Goal: Task Accomplishment & Management: Complete application form

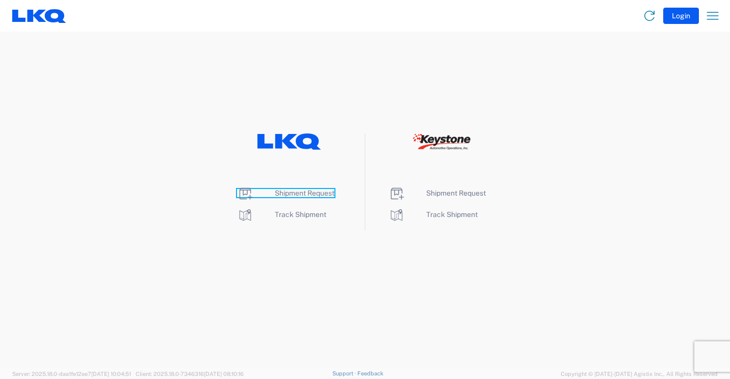
click at [301, 193] on span "Shipment Request" at bounding box center [305, 193] width 60 height 8
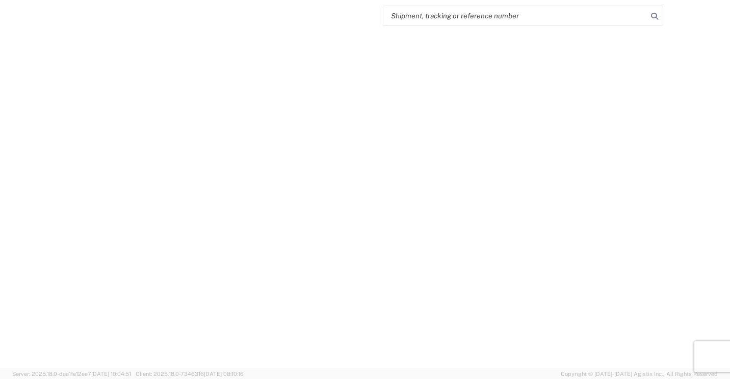
select select "FULL"
select select "LBS"
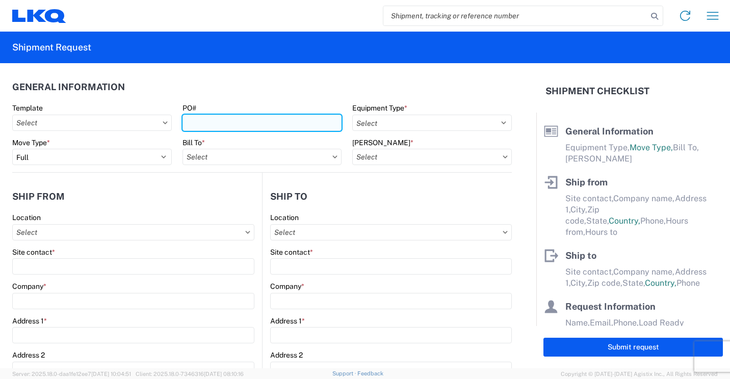
click at [299, 123] on input "PO#" at bounding box center [263, 123] width 160 height 16
type input "41703"
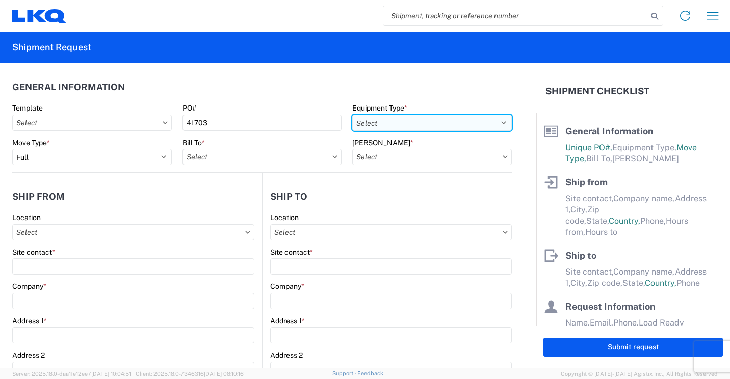
click at [429, 120] on select "Select 53’ Dry Van Flatbed Dropdeck (van) Lowboy (flatbed) Rail" at bounding box center [432, 123] width 160 height 16
select select "STDV"
click at [352, 115] on select "Select 53’ Dry Van Flatbed Dropdeck (van) Lowboy (flatbed) Rail" at bounding box center [432, 123] width 160 height 16
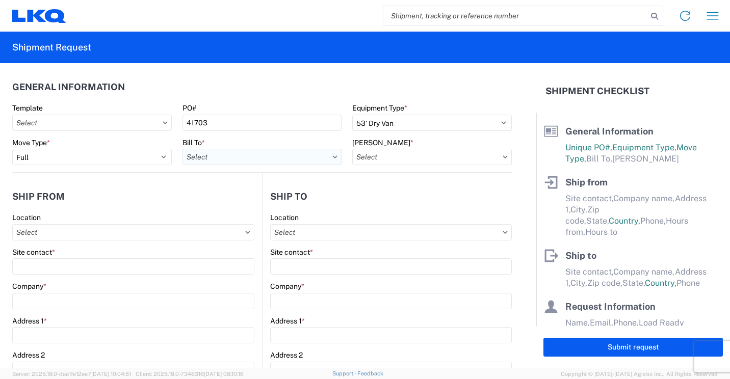
click at [307, 162] on input "Bill To *" at bounding box center [263, 157] width 160 height 16
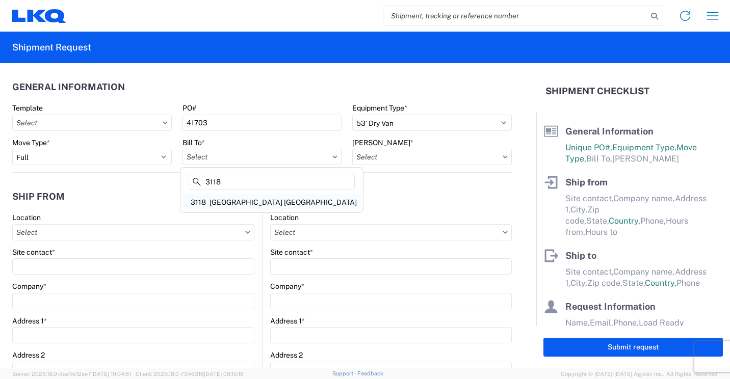
type input "3118"
click at [218, 201] on div "3118 - [GEOGRAPHIC_DATA] [GEOGRAPHIC_DATA]" at bounding box center [272, 202] width 178 height 16
type input "3118 - [GEOGRAPHIC_DATA] [GEOGRAPHIC_DATA]"
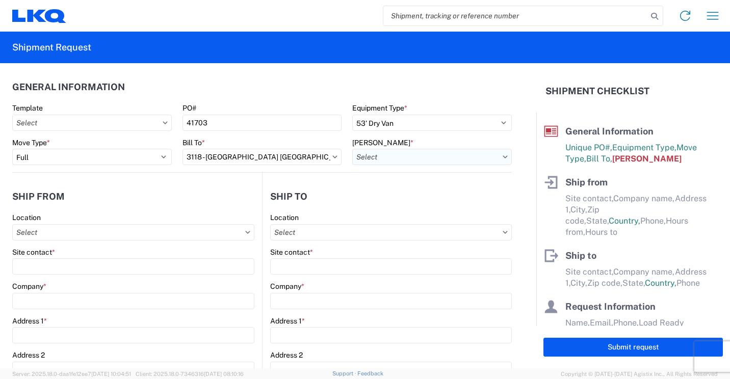
click at [394, 156] on input "[PERSON_NAME] *" at bounding box center [432, 157] width 160 height 16
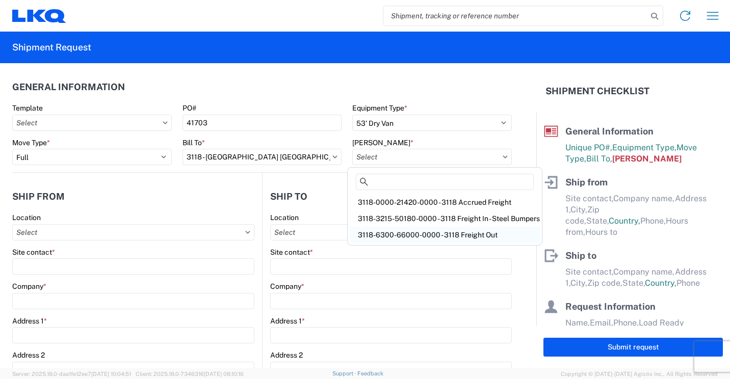
click at [422, 237] on div "3118-6300-66000-0000 - 3118 Freight Out" at bounding box center [445, 235] width 190 height 16
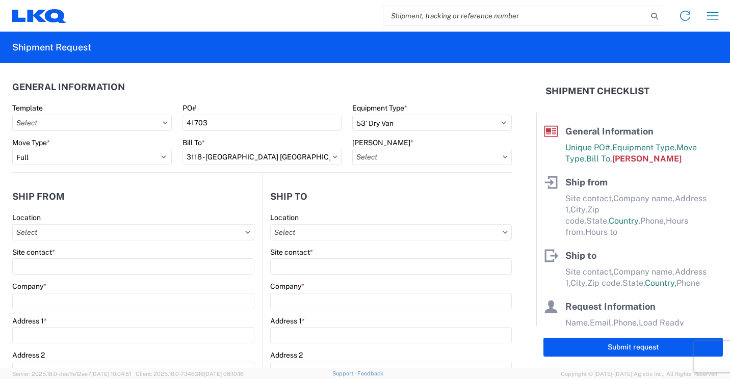
type input "3118-6300-66000-0000 - 3118 Freight Out"
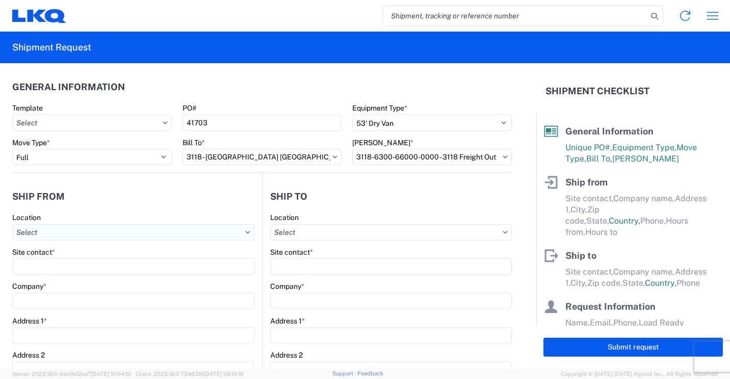
click at [213, 236] on input "Location" at bounding box center [133, 232] width 242 height 16
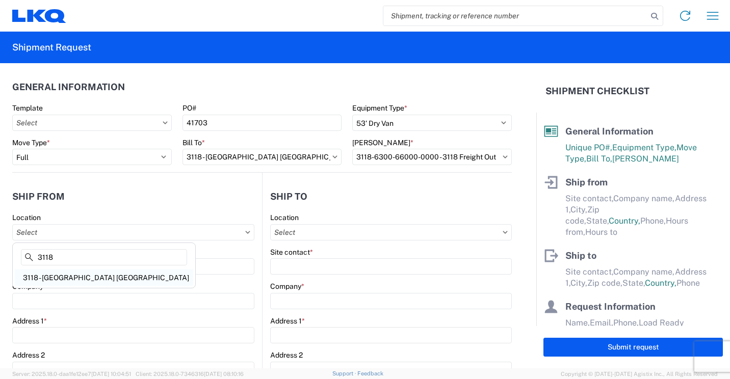
type input "3118"
click at [69, 275] on div "3118 - [GEOGRAPHIC_DATA] [GEOGRAPHIC_DATA]" at bounding box center [104, 278] width 178 height 16
type input "3118 - [GEOGRAPHIC_DATA] [GEOGRAPHIC_DATA]"
type input "LKQ Corporation"
type input "[STREET_ADDRESS]"
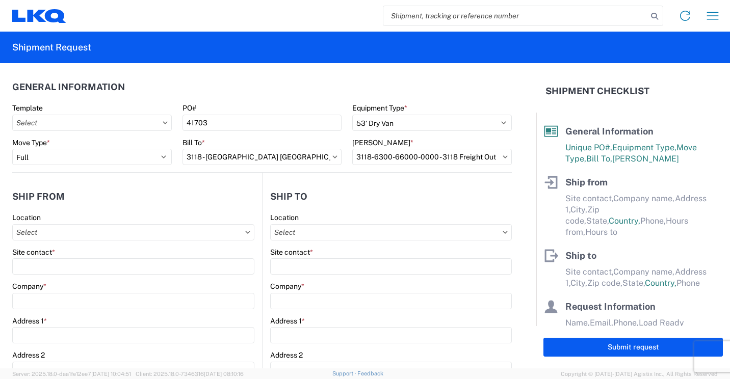
type input "Brainerd"
type input "56401"
select select "MN"
select select "US"
type input "07:00"
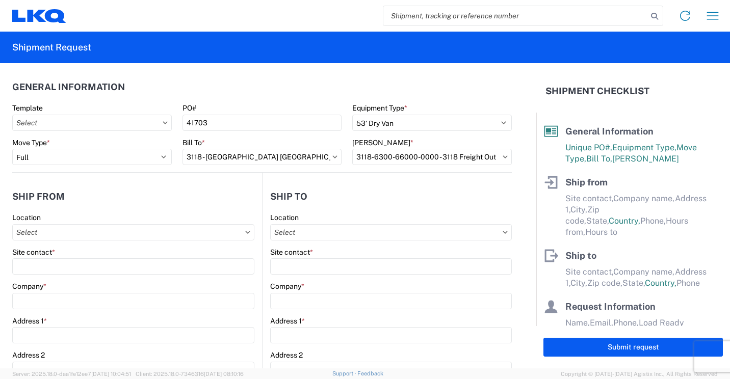
type input "16:30"
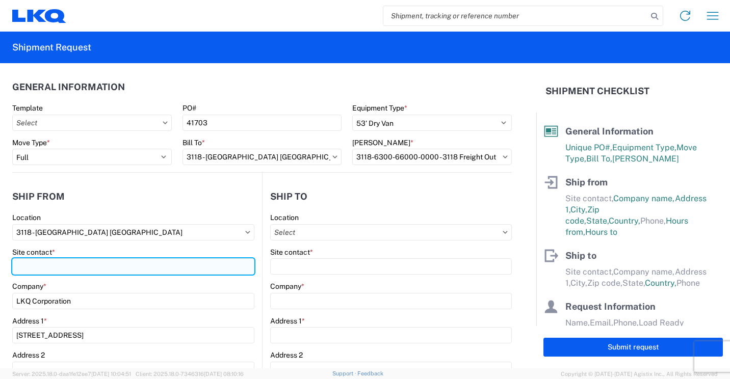
click at [95, 263] on input "Site contact *" at bounding box center [133, 267] width 242 height 16
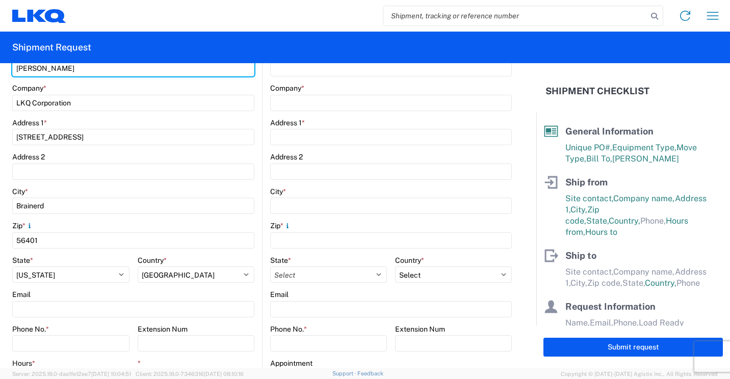
scroll to position [204, 0]
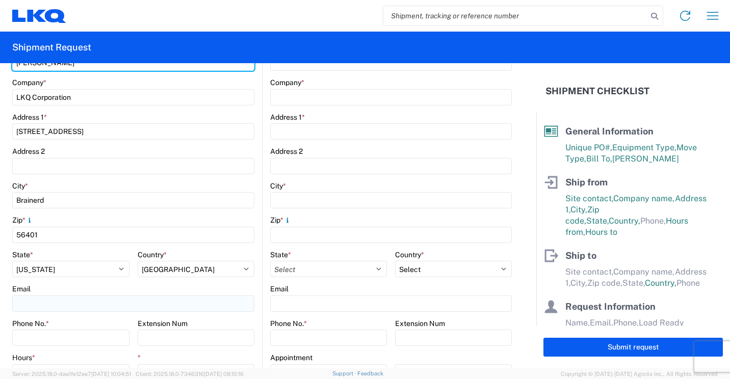
type input "[PERSON_NAME]"
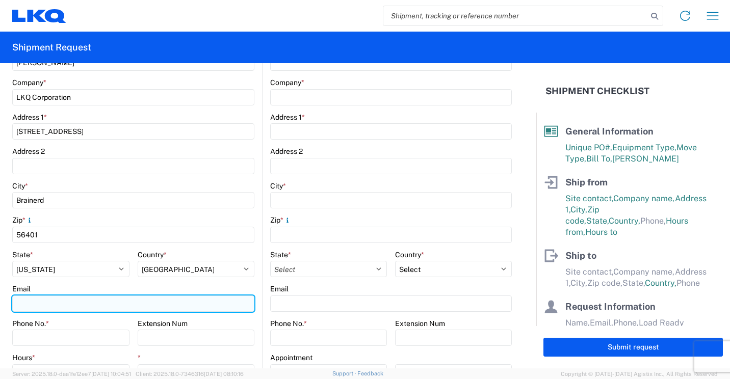
click at [89, 309] on input "Email" at bounding box center [133, 304] width 242 height 16
type input "[EMAIL_ADDRESS][DOMAIN_NAME]"
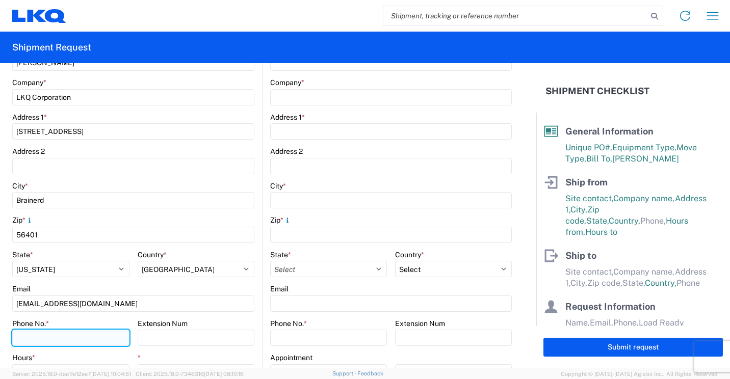
click at [108, 340] on input "Phone No. *" at bounding box center [70, 338] width 117 height 16
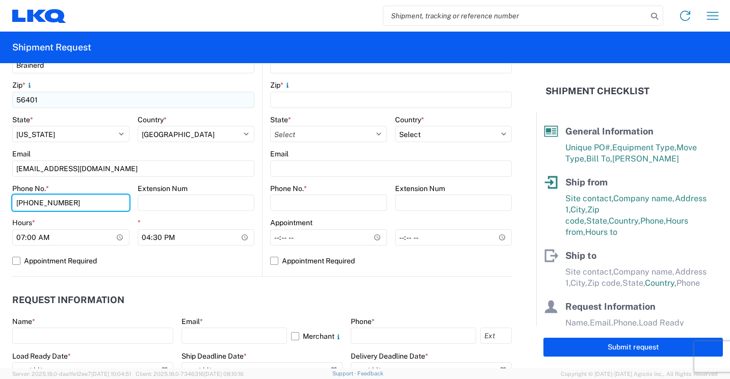
scroll to position [357, 0]
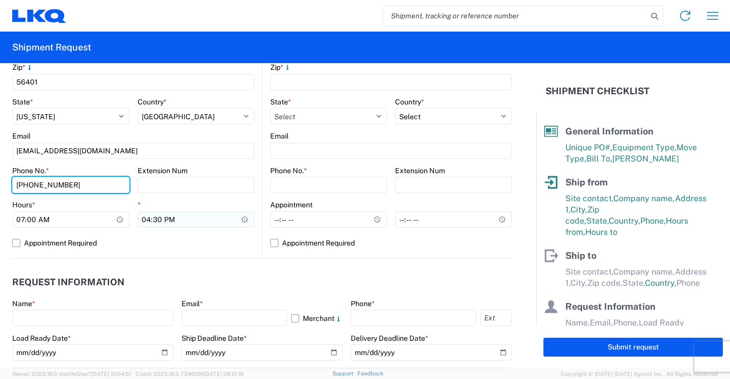
type input "[PHONE_NUMBER]"
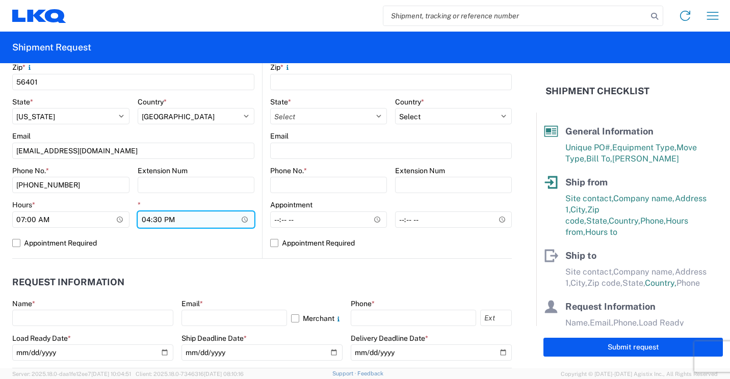
type input "13:30"
click at [146, 220] on input "13:30" at bounding box center [196, 220] width 117 height 16
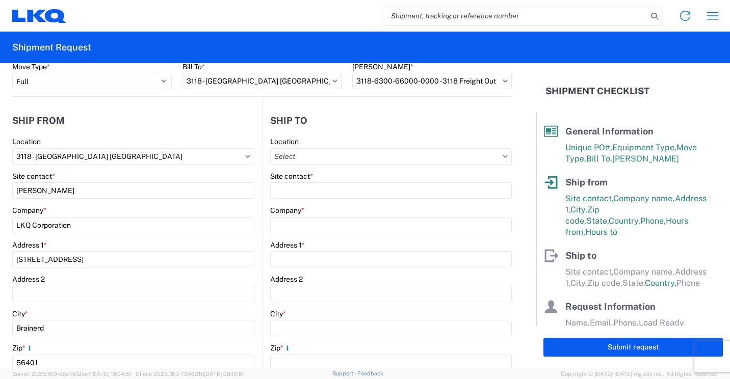
scroll to position [51, 0]
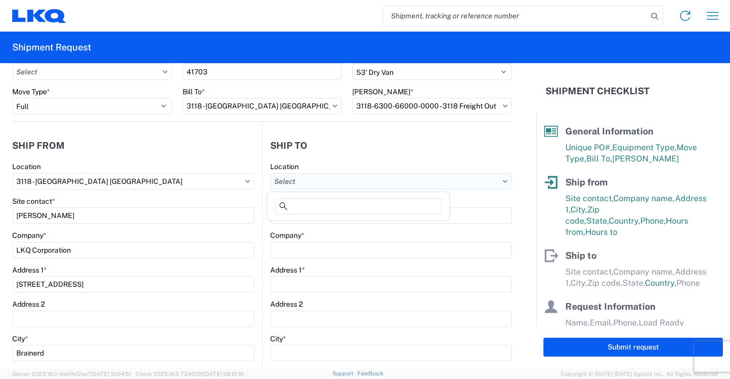
click at [461, 183] on input "Location" at bounding box center [391, 181] width 242 height 16
type input "021"
click at [307, 224] on div "3021 - [US_STATE][GEOGRAPHIC_DATA]" at bounding box center [358, 227] width 178 height 16
type input "3021 - [US_STATE][GEOGRAPHIC_DATA]"
type input "LKQ Corporation"
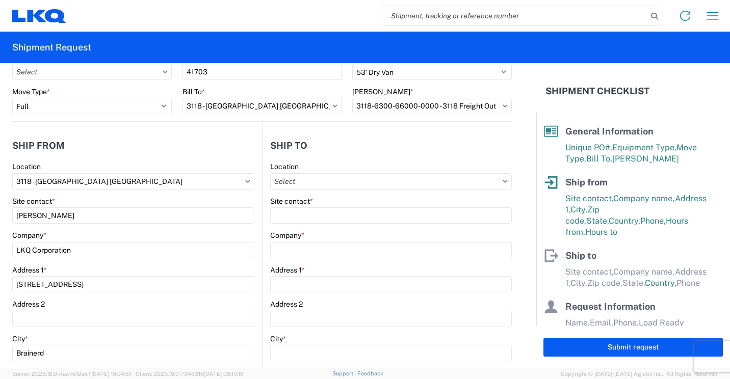
type input "[STREET_ADDRESS]"
type input "Suite 100"
type input "Shawnee"
type input "66226"
select select "US"
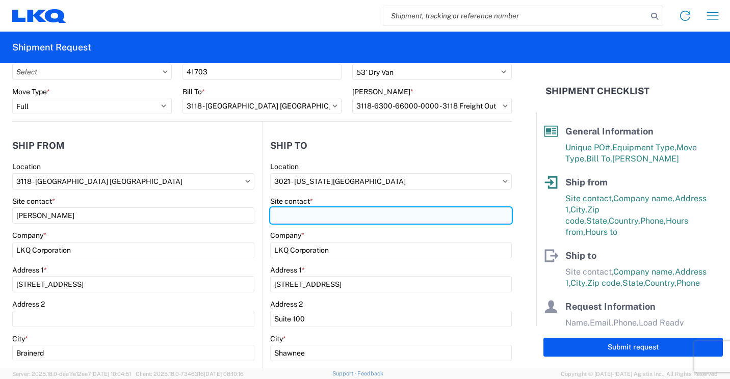
click at [419, 215] on input "Site contact *" at bounding box center [391, 216] width 242 height 16
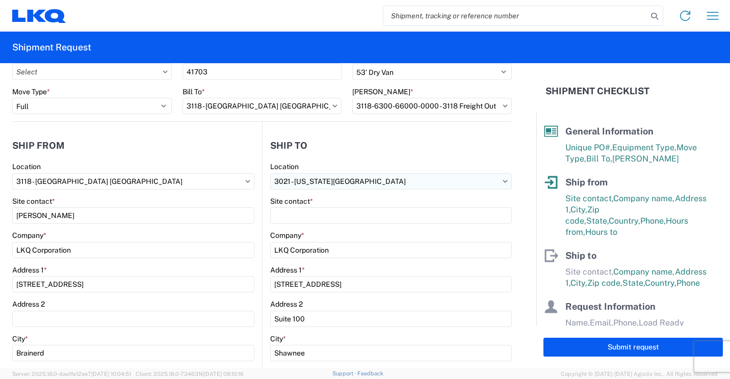
click at [418, 184] on input "3021 - [US_STATE][GEOGRAPHIC_DATA]" at bounding box center [391, 181] width 242 height 16
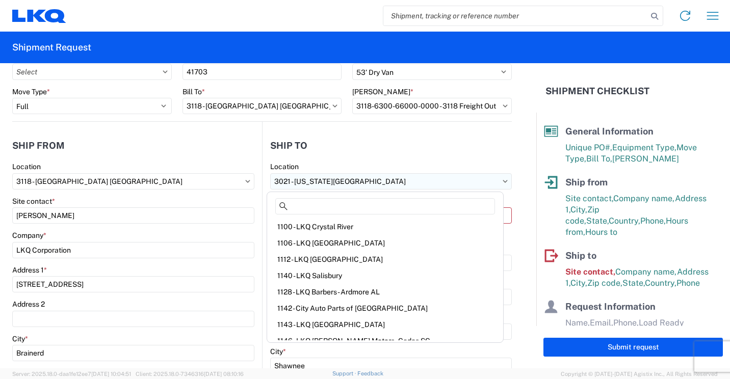
click at [393, 179] on input "3021 - [US_STATE][GEOGRAPHIC_DATA]" at bounding box center [391, 181] width 242 height 16
click at [384, 145] on header "Ship to" at bounding box center [387, 145] width 249 height 23
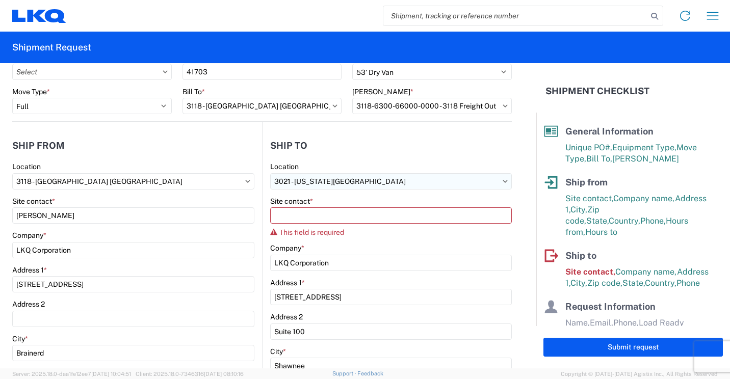
click at [367, 179] on input "3021 - [US_STATE][GEOGRAPHIC_DATA]" at bounding box center [391, 181] width 242 height 16
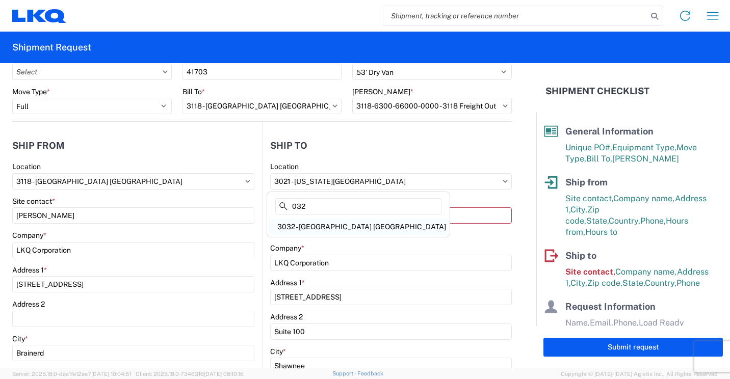
type input "032"
click at [325, 225] on div "3032 - [GEOGRAPHIC_DATA] [GEOGRAPHIC_DATA]" at bounding box center [358, 227] width 178 height 16
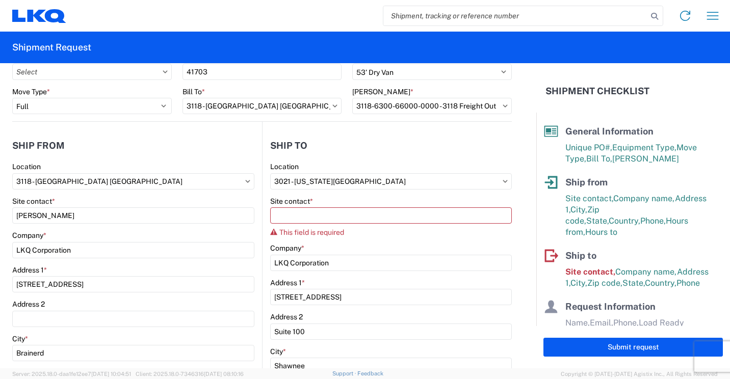
type input "3032 - [GEOGRAPHIC_DATA] [GEOGRAPHIC_DATA]"
type input "[STREET_ADDRESS]"
type input "[PERSON_NAME]"
type input "98390"
select select "US"
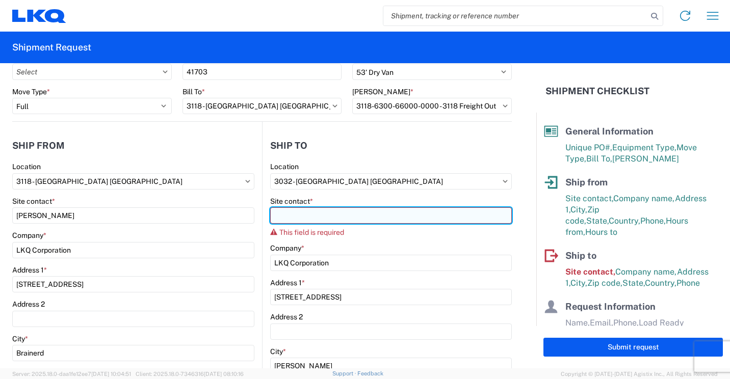
click at [385, 220] on input "Site contact *" at bounding box center [391, 216] width 242 height 16
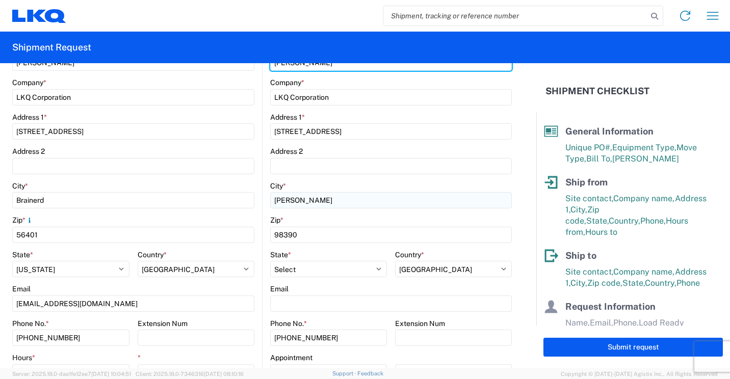
scroll to position [255, 0]
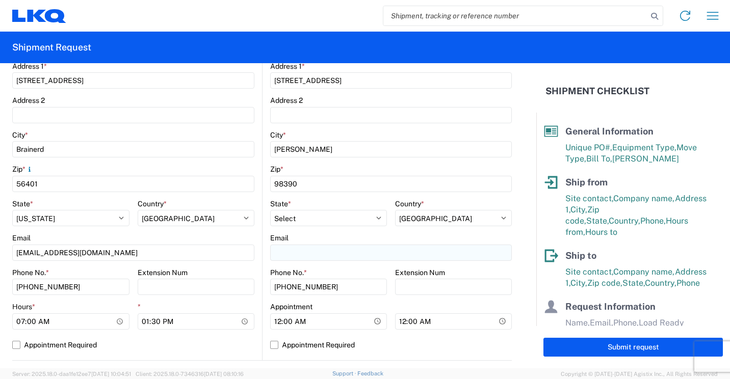
type input "[PERSON_NAME]"
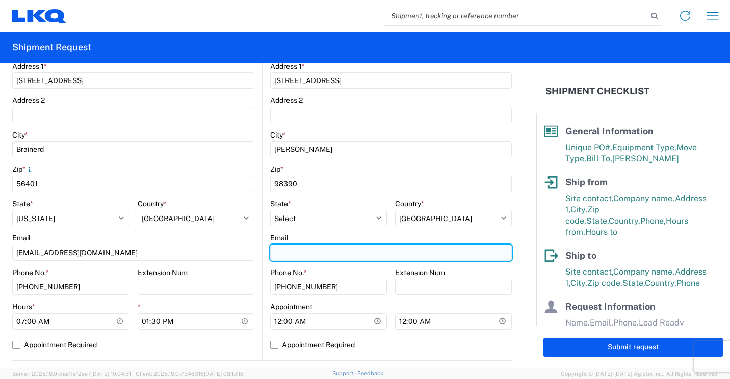
click at [373, 254] on input "Email" at bounding box center [391, 253] width 242 height 16
type input "[EMAIL_ADDRESS][DOMAIN_NAME]"
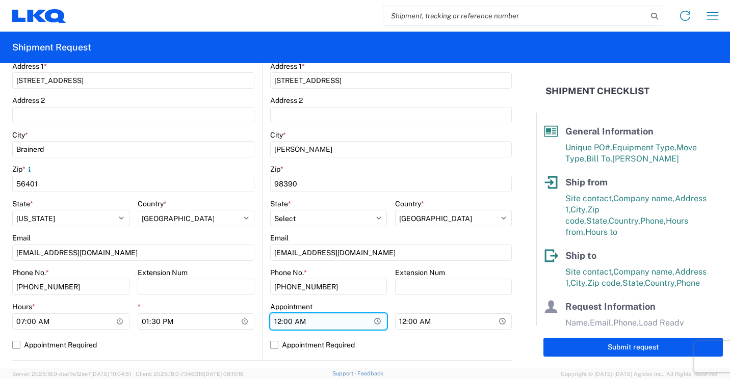
click at [130, 322] on input "00:00" at bounding box center [70, 322] width 117 height 16
type input "08:00"
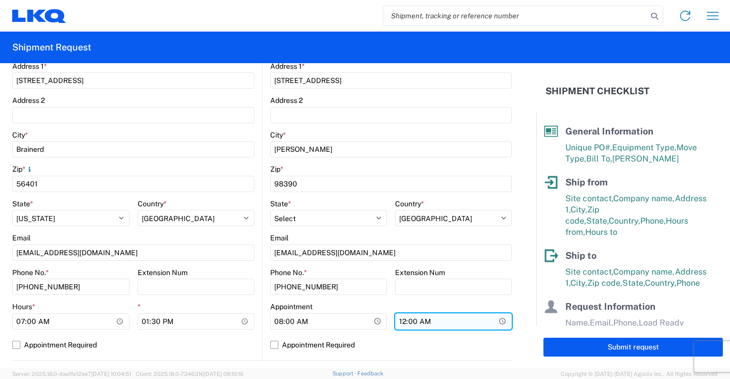
click at [399, 322] on input "00:00" at bounding box center [453, 322] width 117 height 16
type input "15:30"
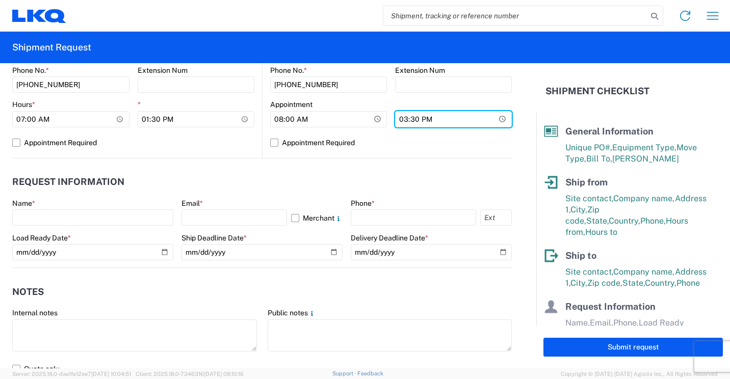
scroll to position [459, 0]
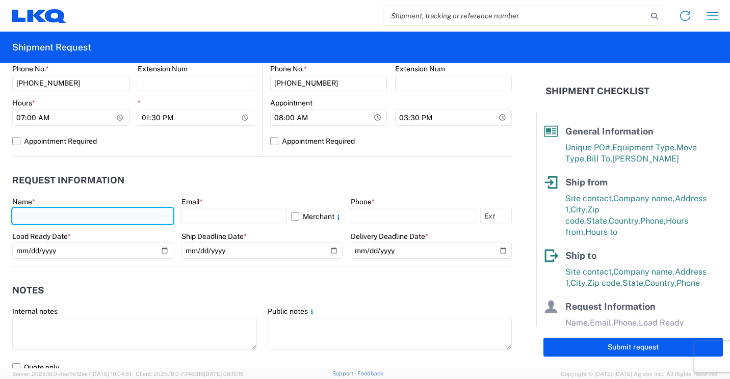
click at [134, 218] on input "text" at bounding box center [92, 216] width 161 height 16
type input "[PERSON_NAME]"
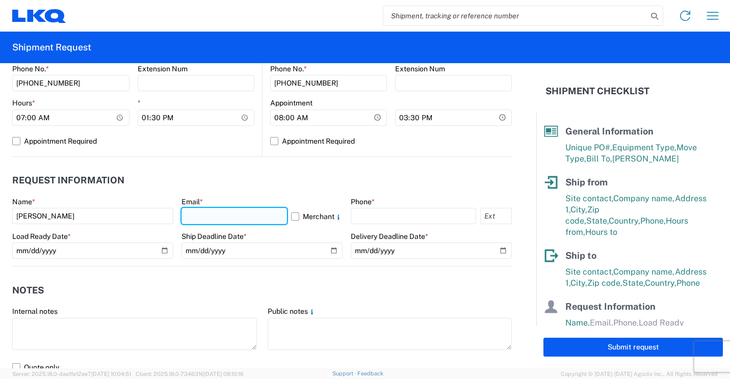
click at [206, 223] on input "text" at bounding box center [235, 216] width 106 height 16
type input "[EMAIL_ADDRESS][DOMAIN_NAME]"
select select "MN"
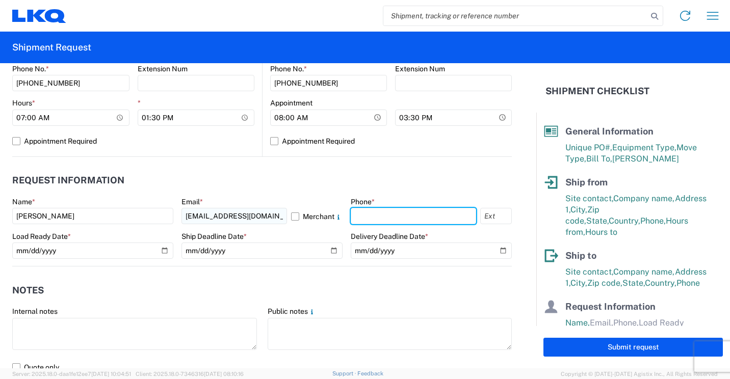
type input "2182973820"
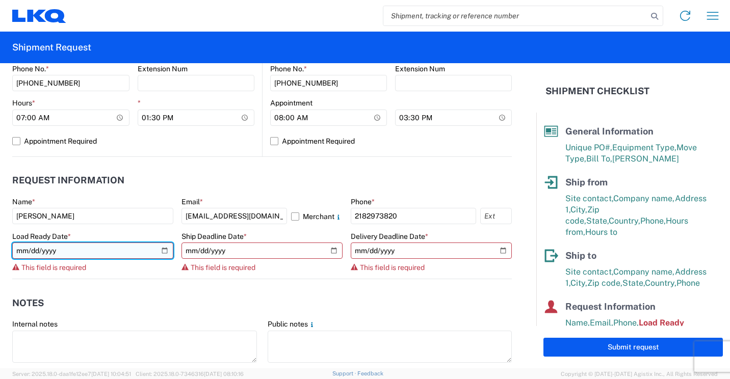
click at [160, 248] on input "date" at bounding box center [92, 251] width 161 height 16
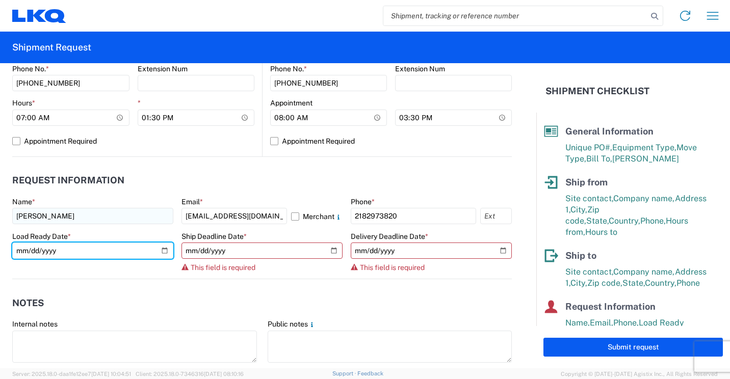
type input "[DATE]"
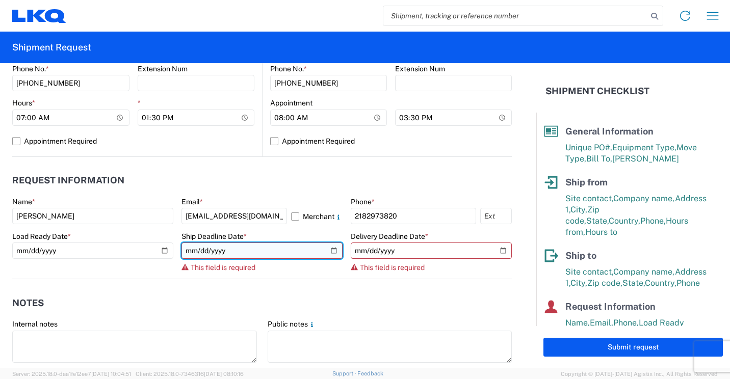
click at [330, 247] on input "date" at bounding box center [262, 251] width 161 height 16
type input "[DATE]"
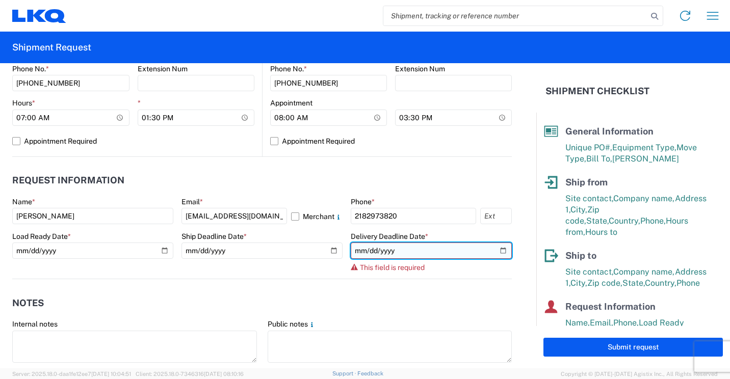
click at [495, 252] on input "date" at bounding box center [431, 251] width 161 height 16
type input "[DATE]"
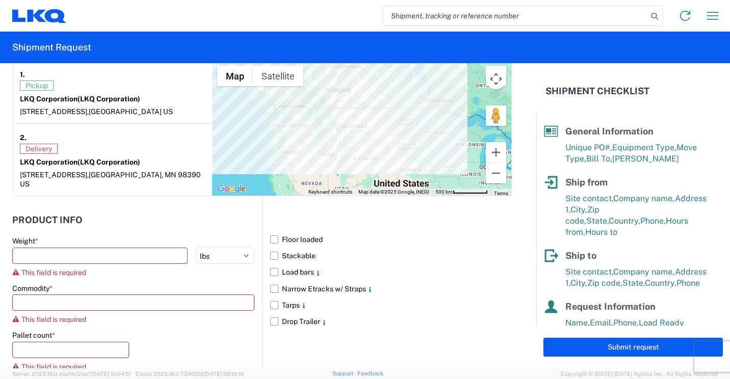
scroll to position [816, 0]
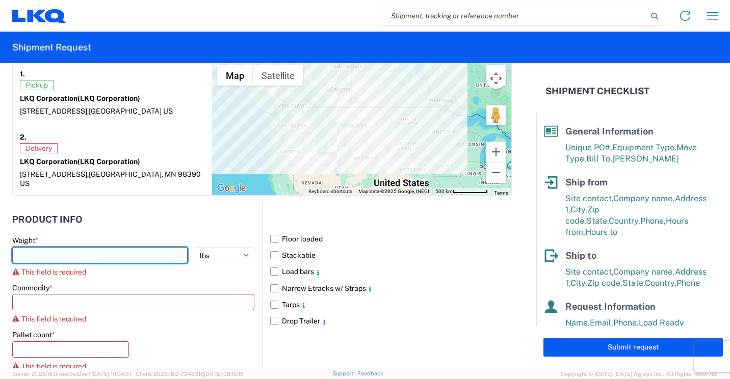
click at [87, 247] on input "number" at bounding box center [99, 255] width 175 height 16
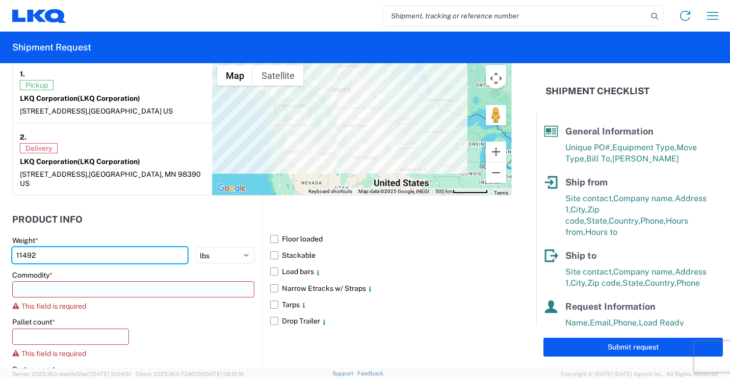
type input "11492"
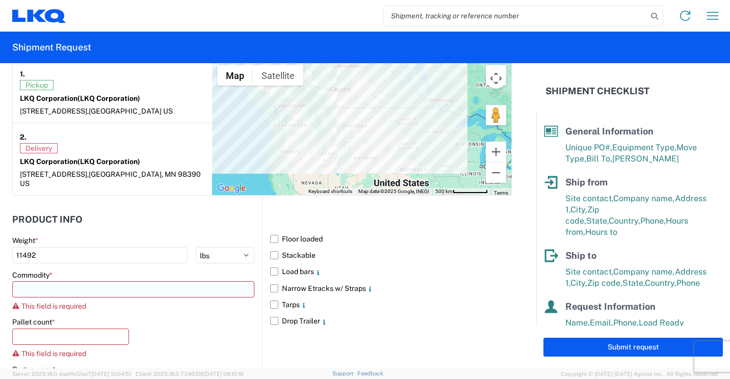
click at [116, 283] on input at bounding box center [133, 289] width 242 height 16
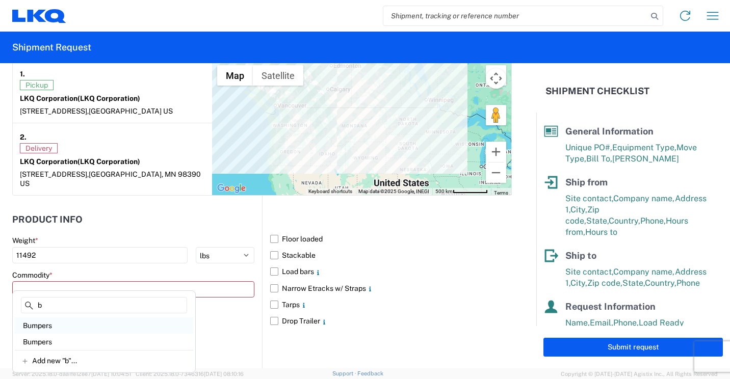
type input "b"
click at [58, 326] on div "Bumpers" at bounding box center [104, 326] width 178 height 16
type input "Bumpers"
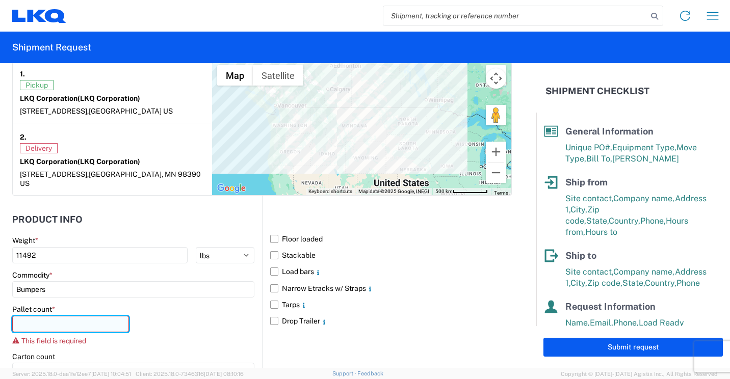
click at [68, 316] on input "number" at bounding box center [70, 324] width 117 height 16
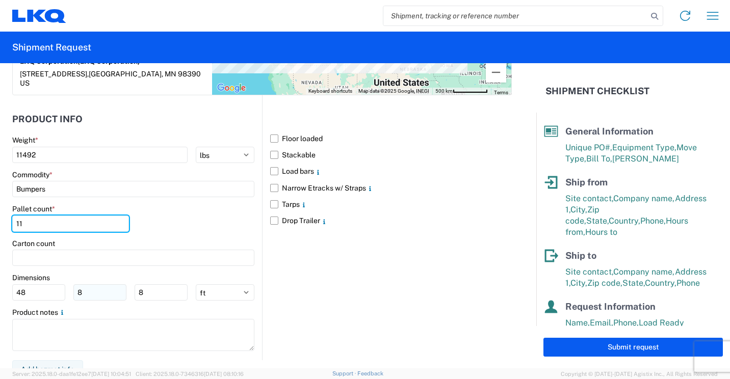
scroll to position [918, 0]
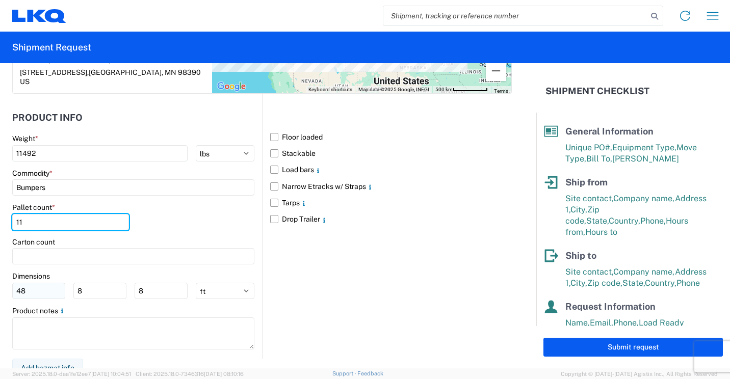
type input "11"
click at [55, 283] on input "48" at bounding box center [38, 291] width 53 height 16
type input "4"
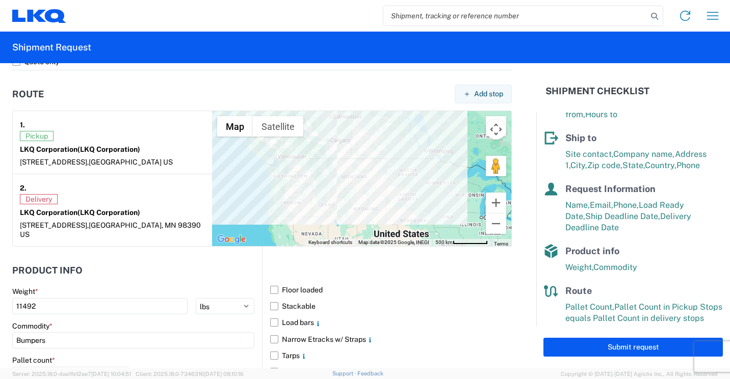
scroll to position [126, 0]
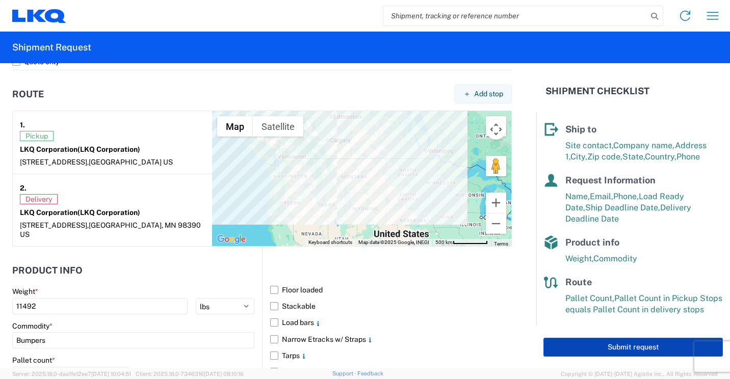
type input "53"
click at [591, 342] on button "Submit request" at bounding box center [633, 347] width 179 height 19
select select "MN"
select select "US"
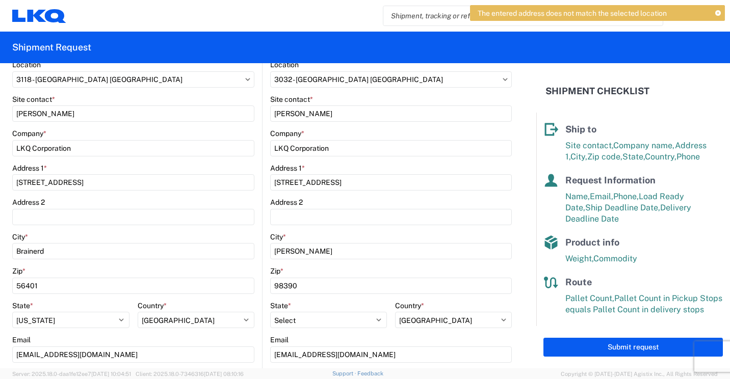
scroll to position [204, 0]
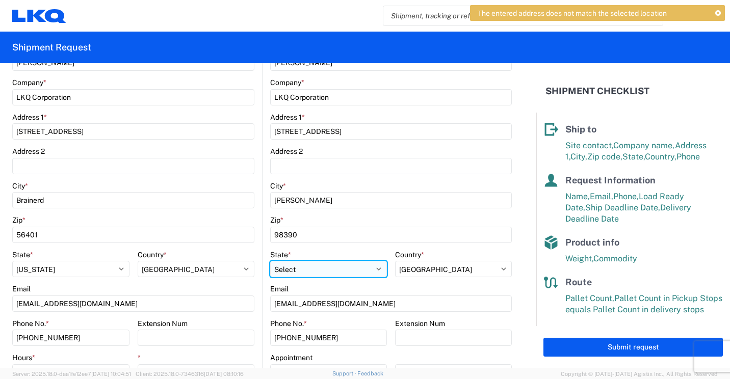
click at [354, 265] on select "Select [US_STATE] [US_STATE] [US_STATE] [US_STATE] Armed Forces Americas Armed …" at bounding box center [328, 269] width 117 height 16
select select "WA"
click at [270, 261] on select "Select [US_STATE] [US_STATE] [US_STATE] [US_STATE] Armed Forces Americas Armed …" at bounding box center [328, 269] width 117 height 16
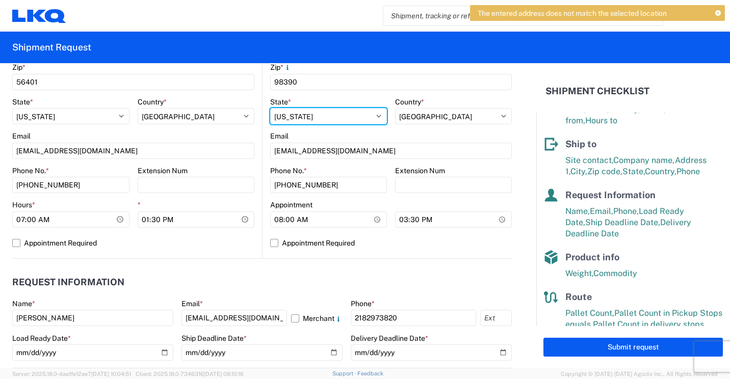
scroll to position [126, 0]
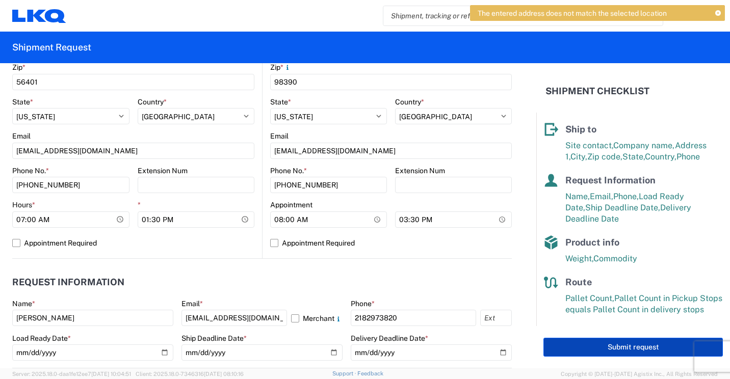
click at [608, 345] on button "Submit request" at bounding box center [633, 347] width 179 height 19
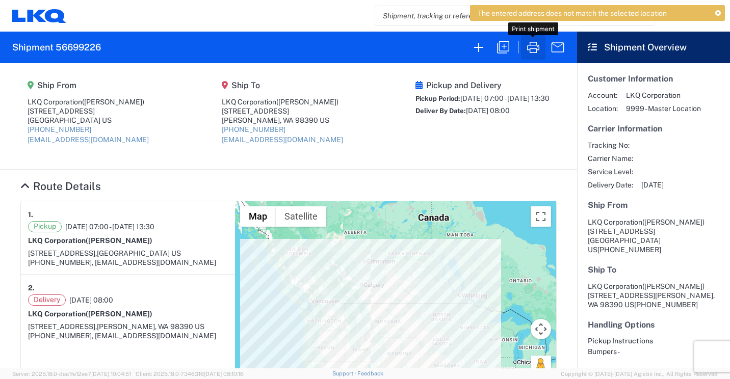
click at [530, 46] on icon "button" at bounding box center [533, 47] width 16 height 16
click at [717, 13] on icon at bounding box center [718, 14] width 6 height 6
